Goal: Find contact information: Find contact information

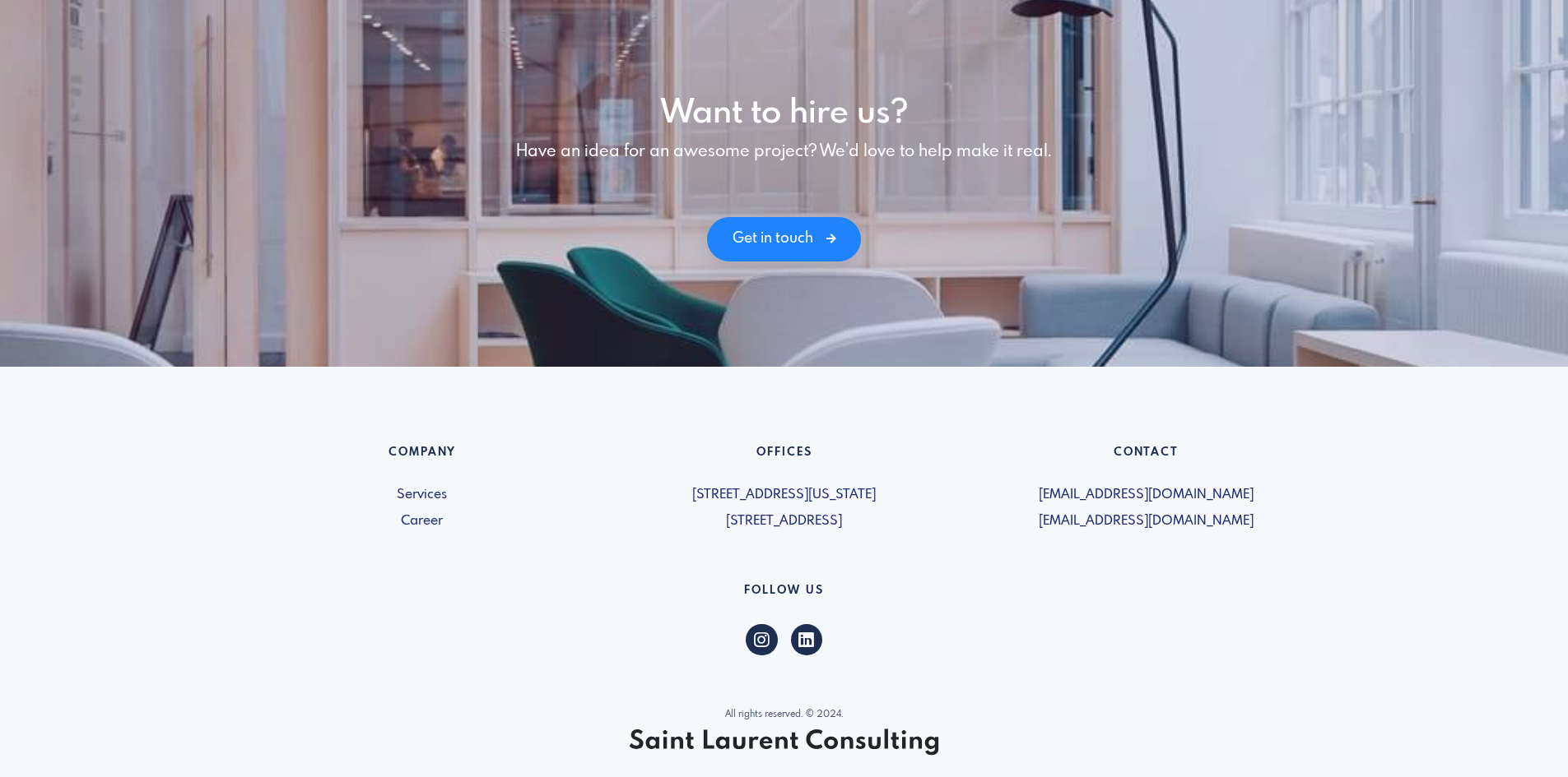
scroll to position [2252, 0]
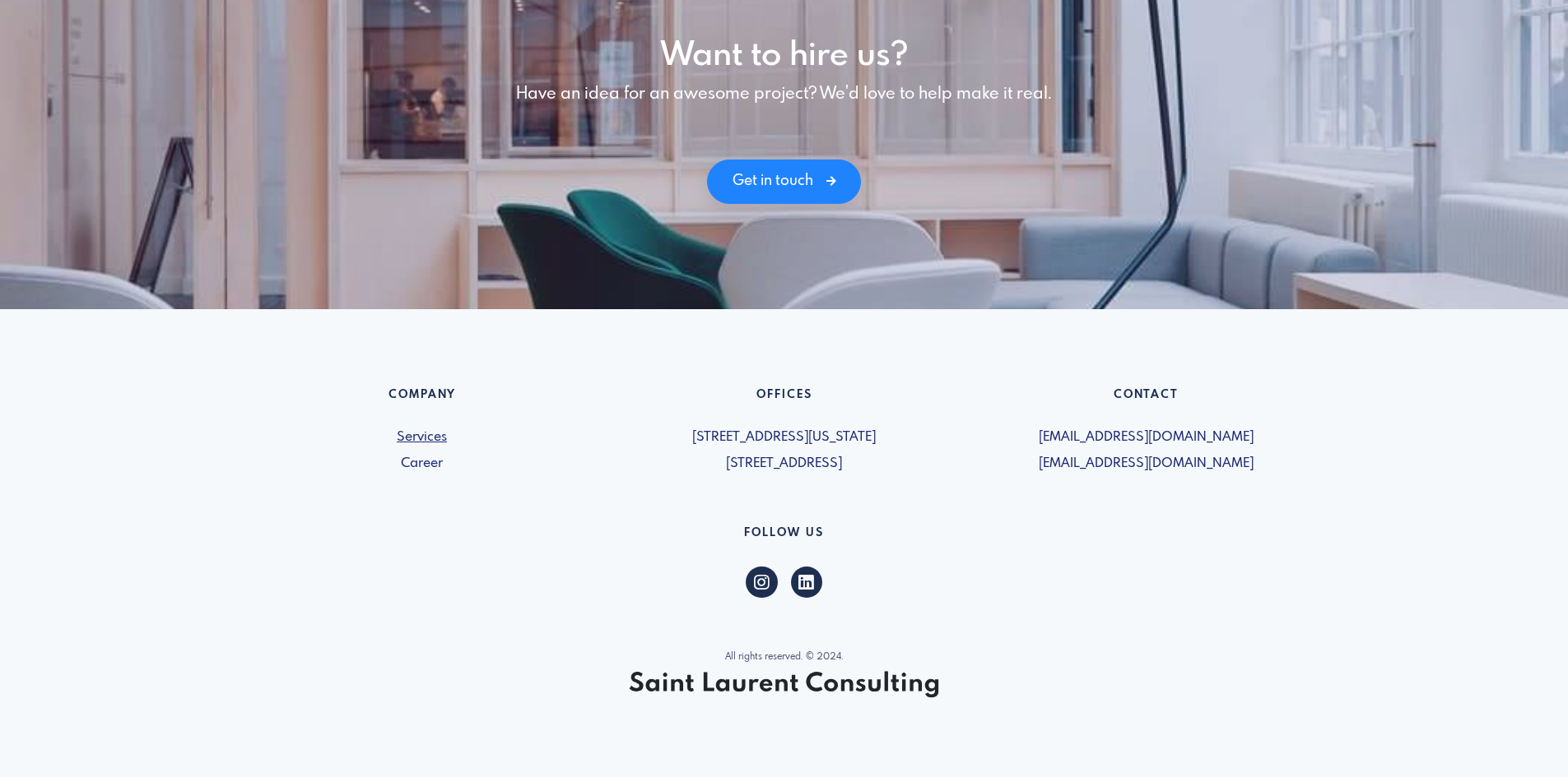
click at [444, 445] on link "Services" at bounding box center [421, 437] width 343 height 20
click at [847, 458] on span "[STREET_ADDRESS]" at bounding box center [784, 464] width 343 height 20
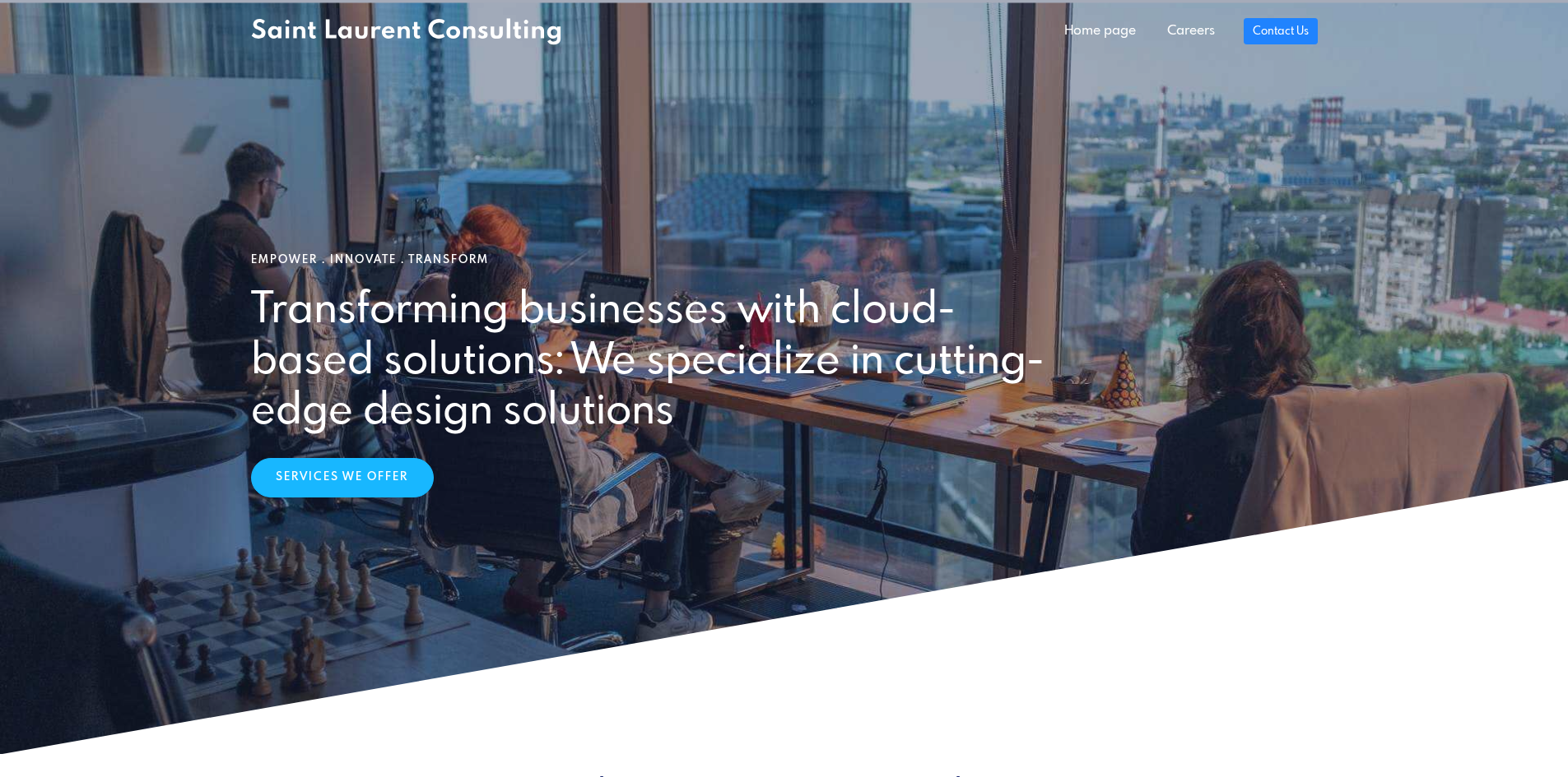
scroll to position [0, 0]
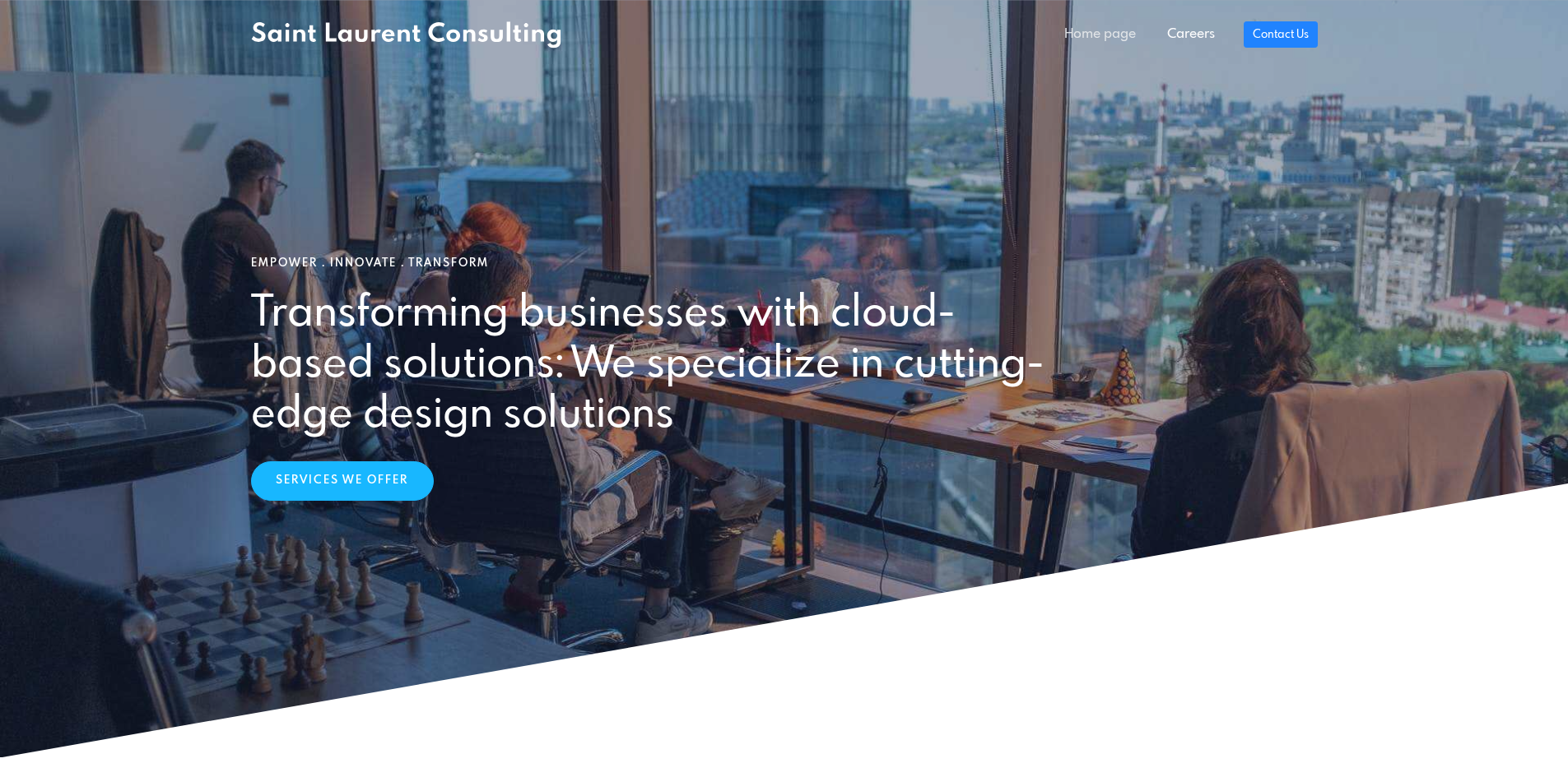
click at [1075, 24] on link "Home page" at bounding box center [1100, 34] width 103 height 33
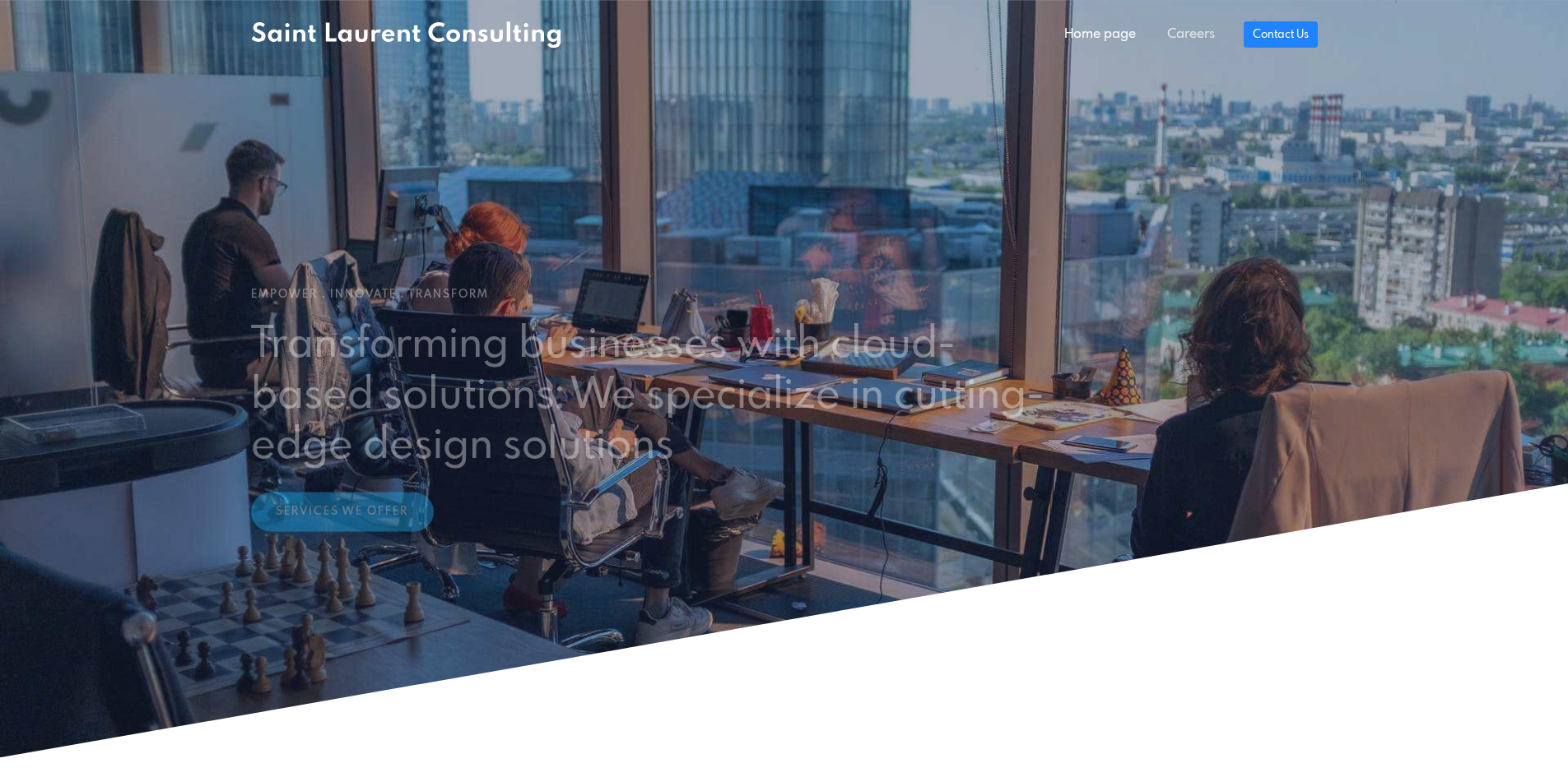
click at [1196, 30] on link "Careers" at bounding box center [1190, 34] width 79 height 33
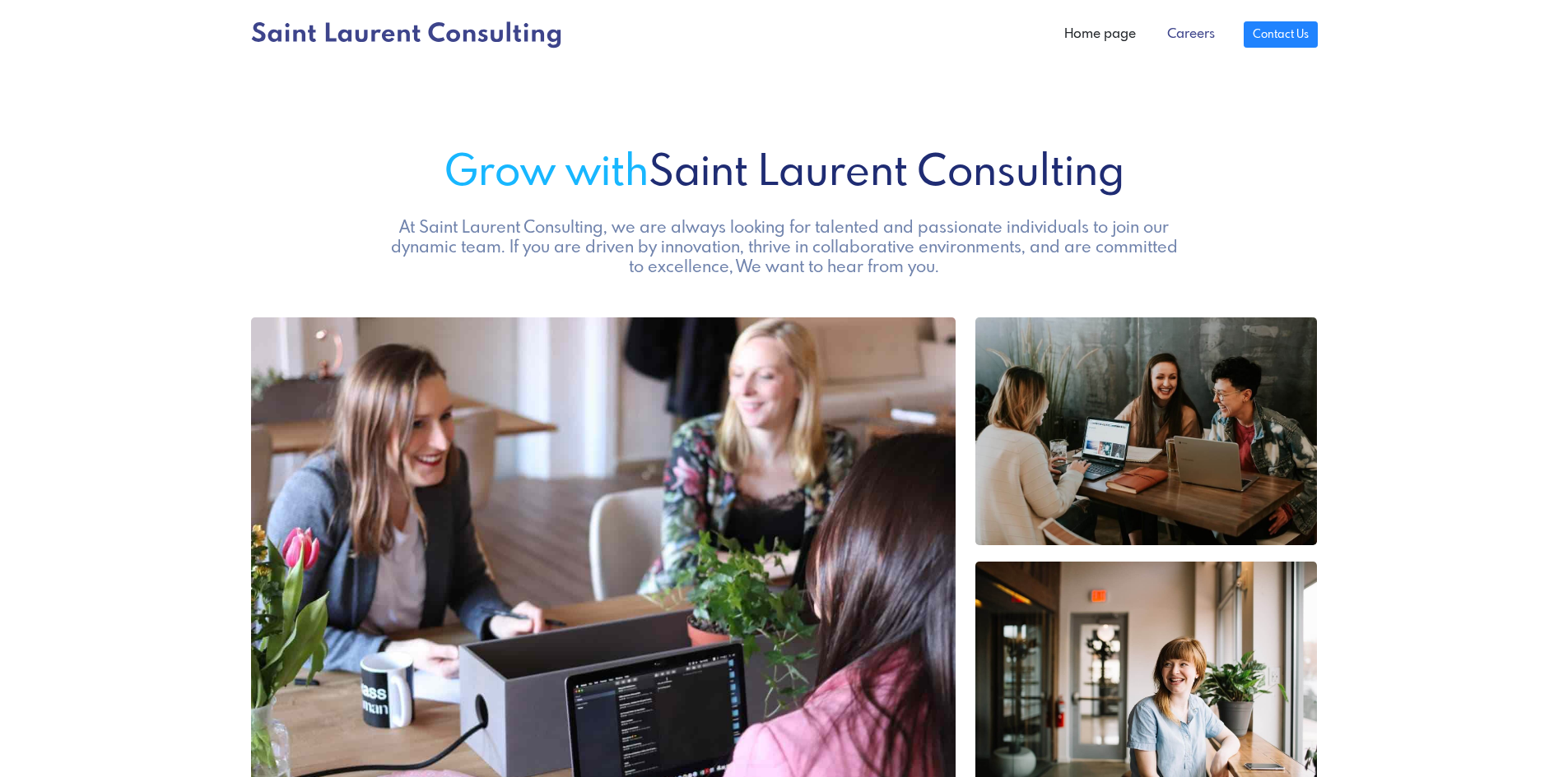
click at [1185, 28] on link "Careers" at bounding box center [1190, 34] width 79 height 33
click at [1262, 40] on link "Contact Us" at bounding box center [1279, 30] width 73 height 27
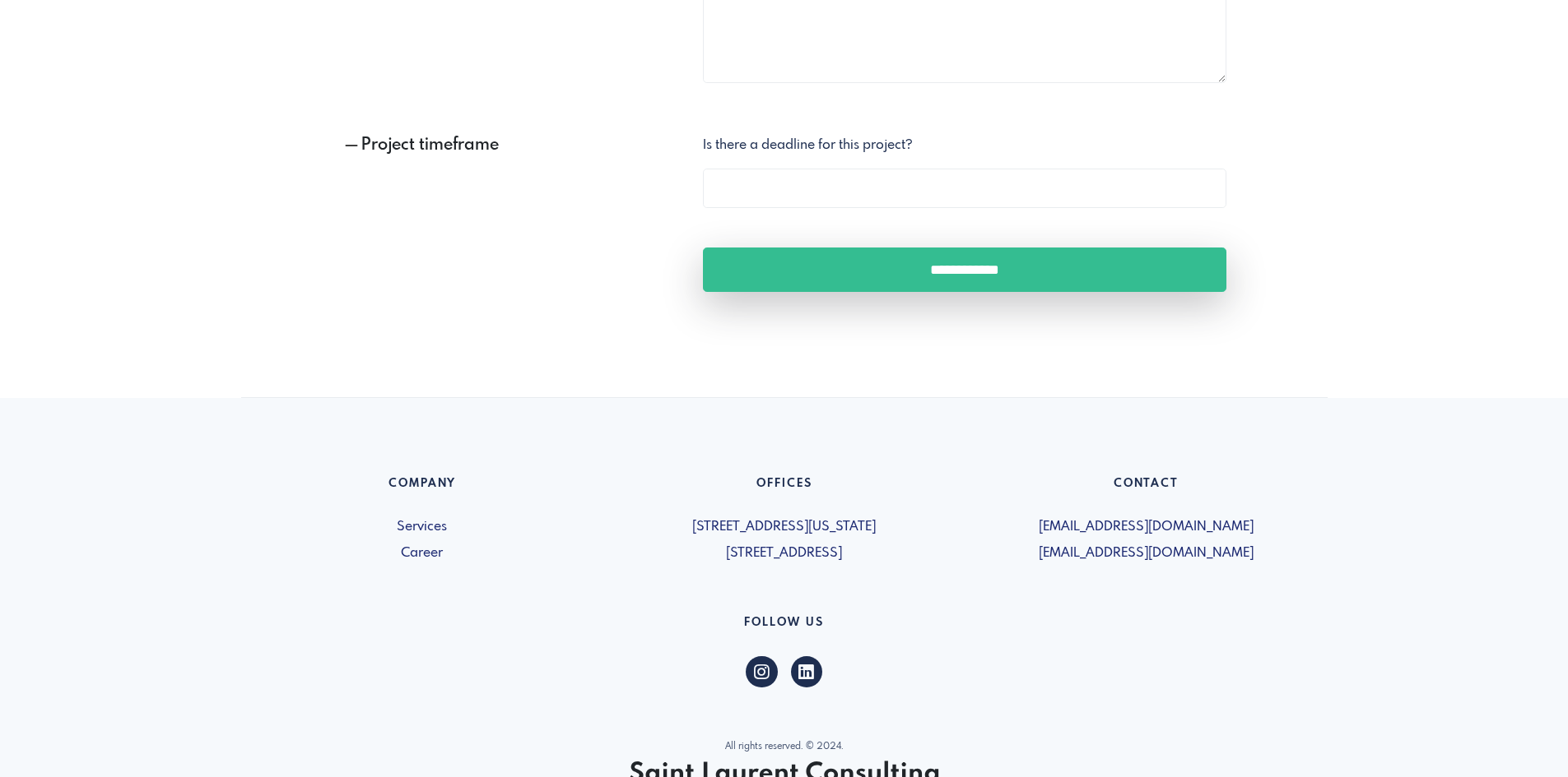
scroll to position [1163, 0]
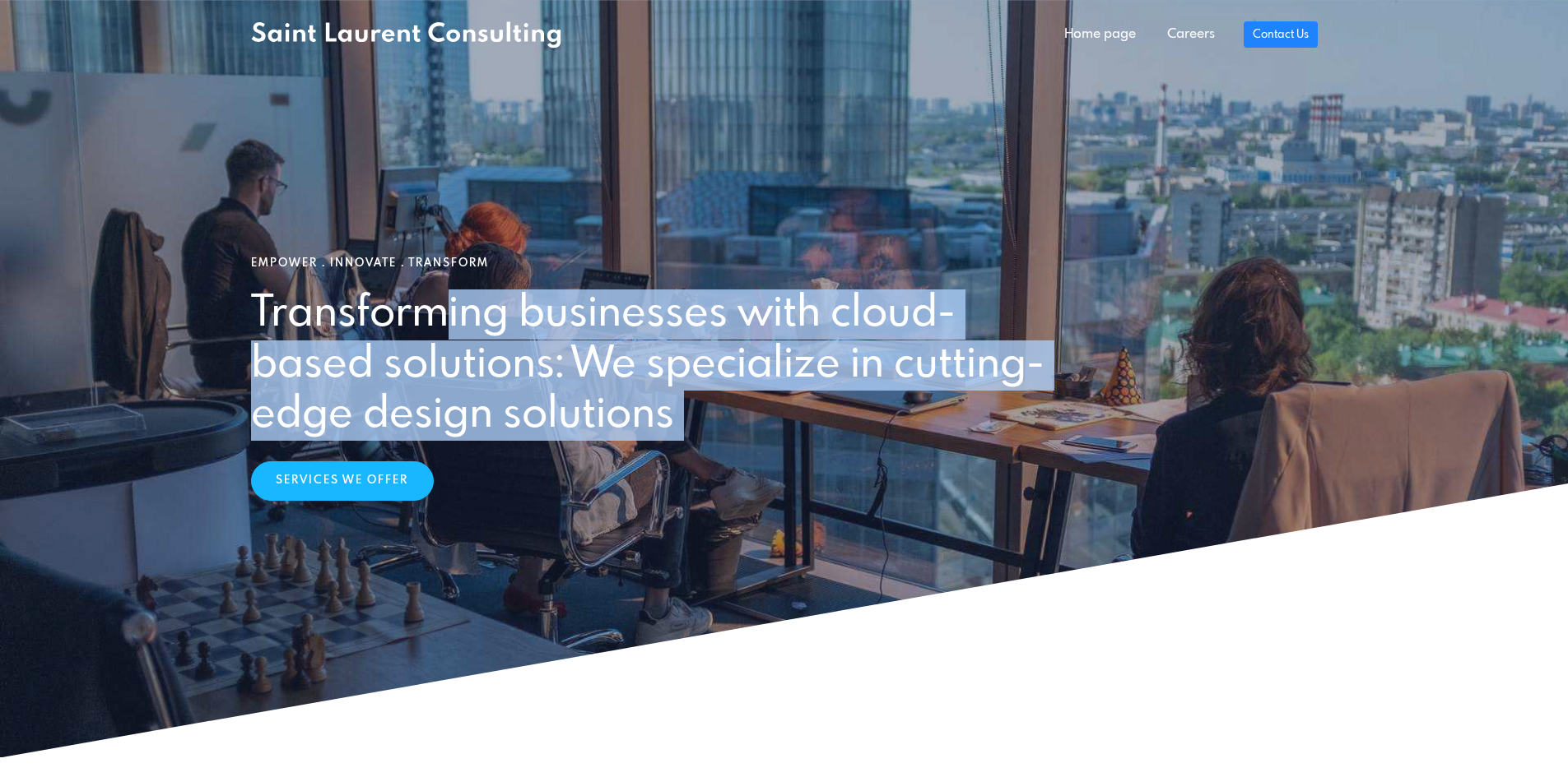
drag, startPoint x: 247, startPoint y: 304, endPoint x: 809, endPoint y: 458, distance: 582.7
click at [809, 458] on div "Empower . Innovate . Transform Transforming businesses with cloud-based solutio…" at bounding box center [784, 379] width 1087 height 245
click at [666, 423] on h2 "Transforming businesses with cloud-based solutions: We specialize in cutting-ed…" at bounding box center [650, 365] width 800 height 152
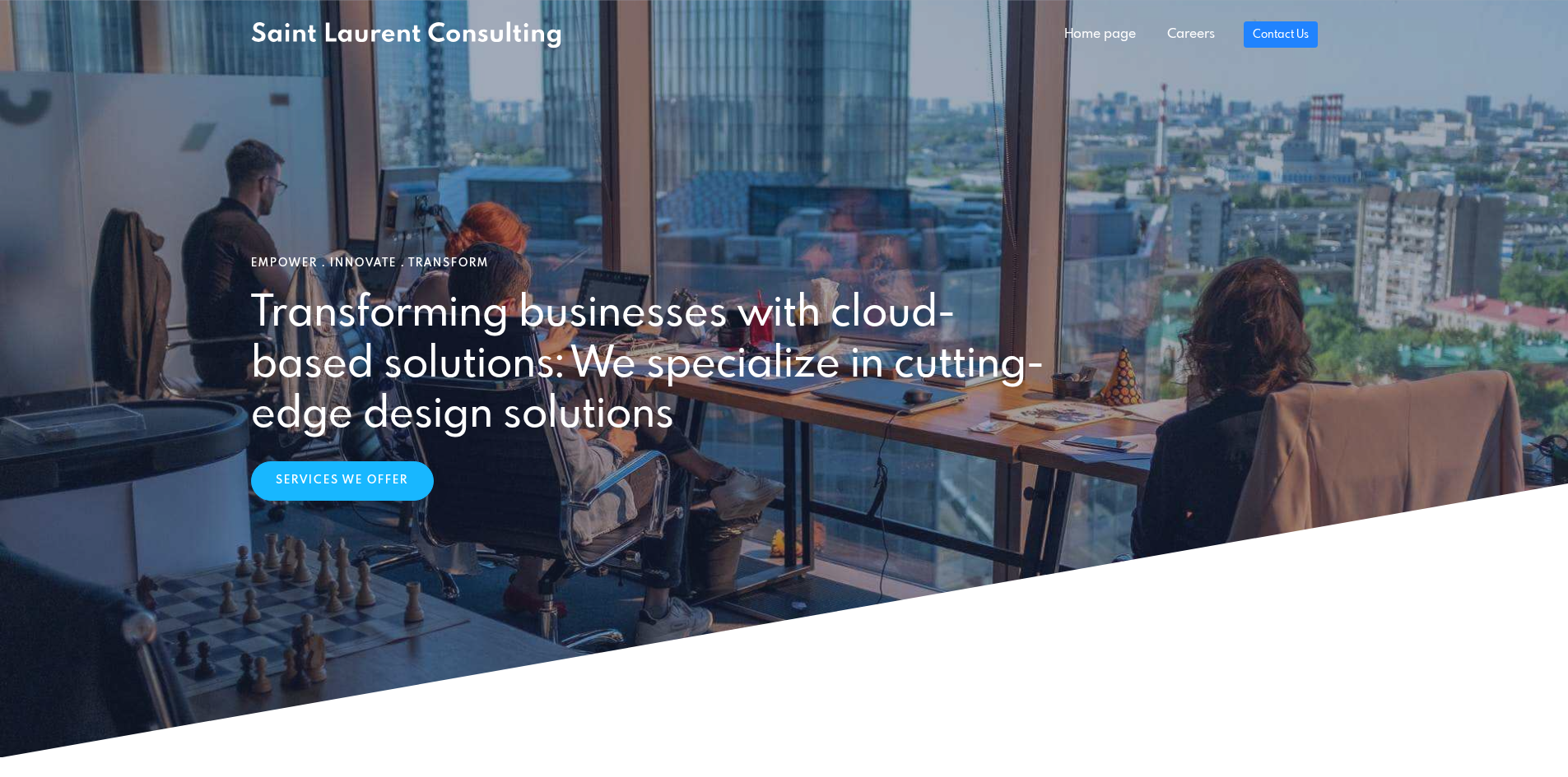
drag, startPoint x: 257, startPoint y: 303, endPoint x: 711, endPoint y: 404, distance: 465.1
click at [711, 404] on h2 "Transforming businesses with cloud-based solutions: We specialize in cutting-ed…" at bounding box center [650, 365] width 800 height 152
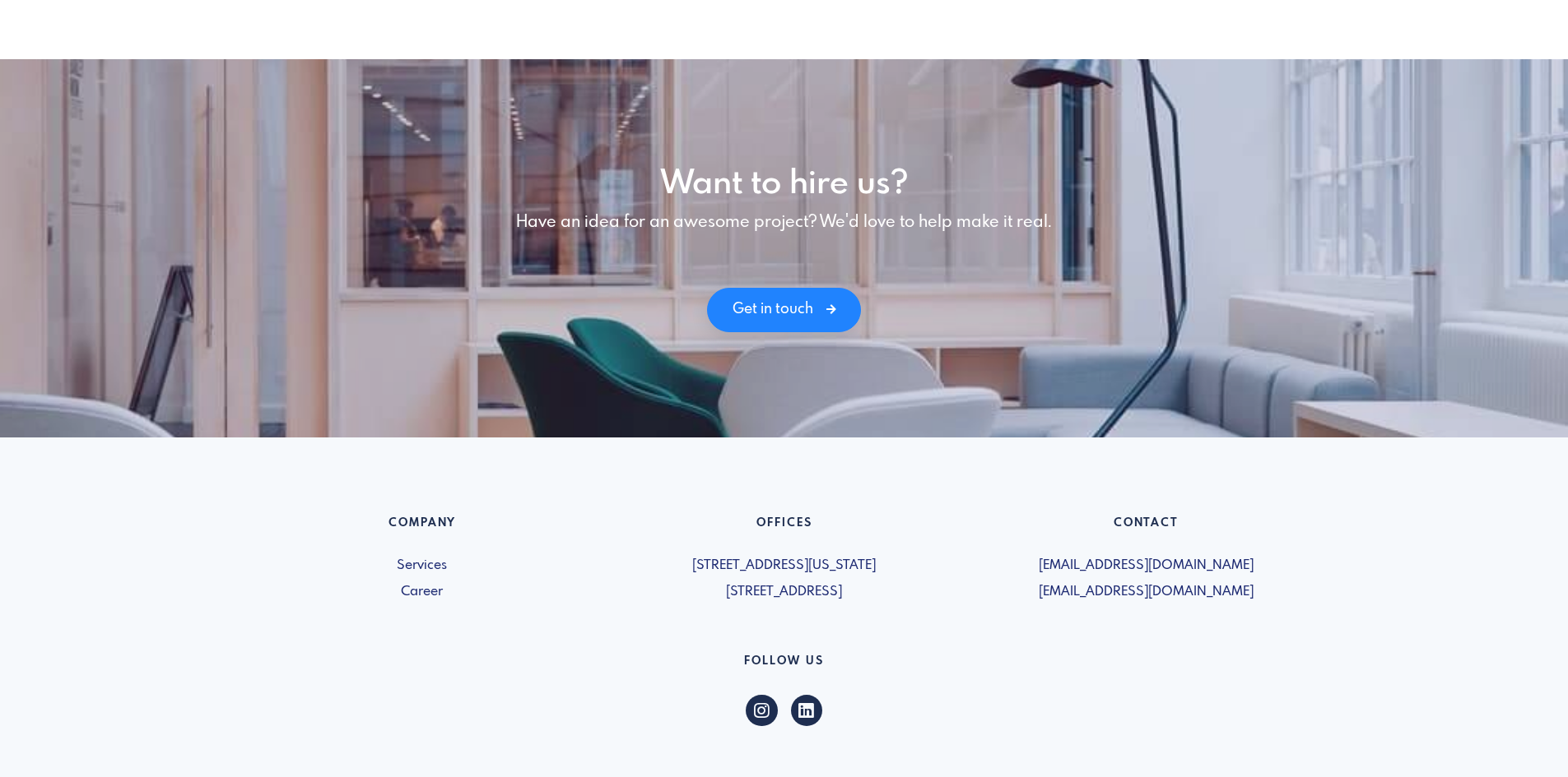
scroll to position [2252, 0]
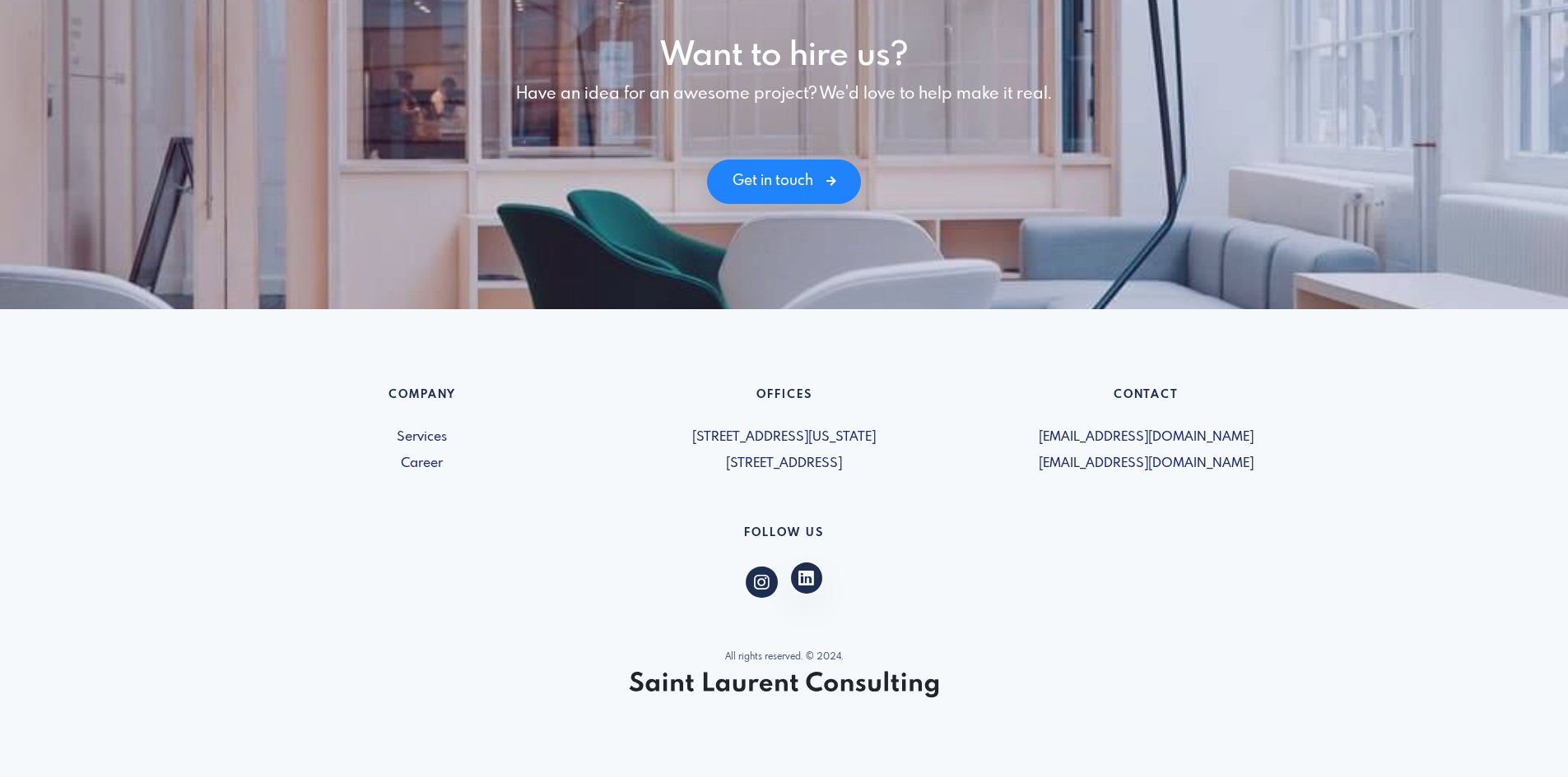
click at [812, 585] on icon at bounding box center [806, 579] width 15 height 13
